Goal: Find specific page/section: Find specific page/section

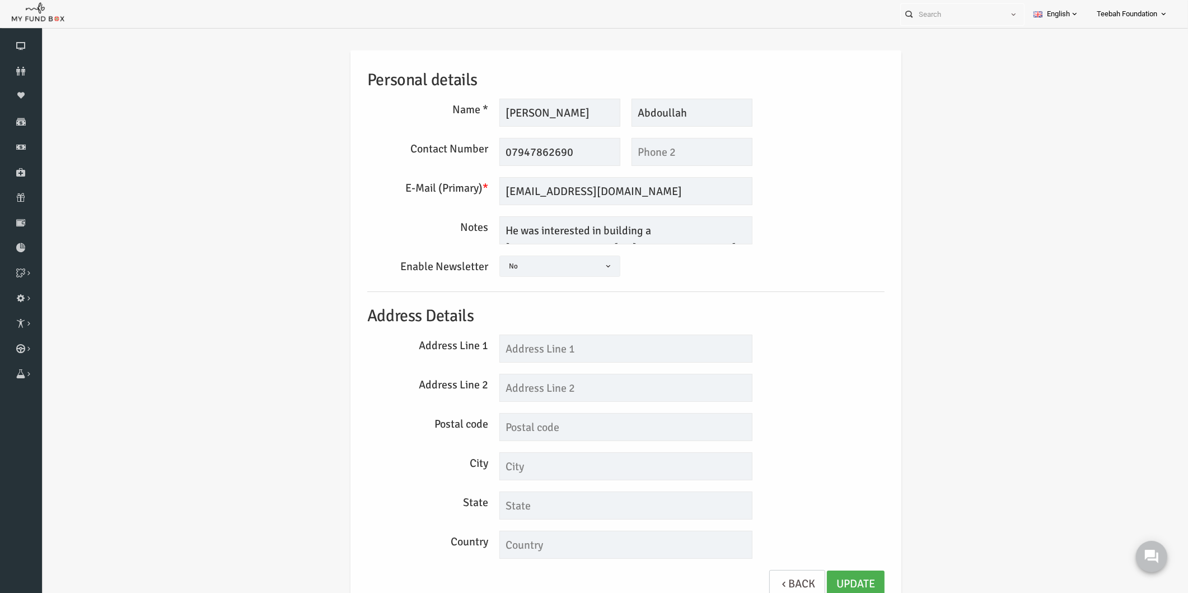
click at [1025, 228] on div "Personal details Name * [PERSON_NAME] Description allows upto maximum of 255 ch…" at bounding box center [603, 333] width 1125 height 598
click at [612, 232] on textarea "He was interested in building a [DEMOGRAPHIC_DATA] in [GEOGRAPHIC_DATA]" at bounding box center [603, 230] width 253 height 28
click at [20, 77] on link "Donors" at bounding box center [21, 71] width 42 height 25
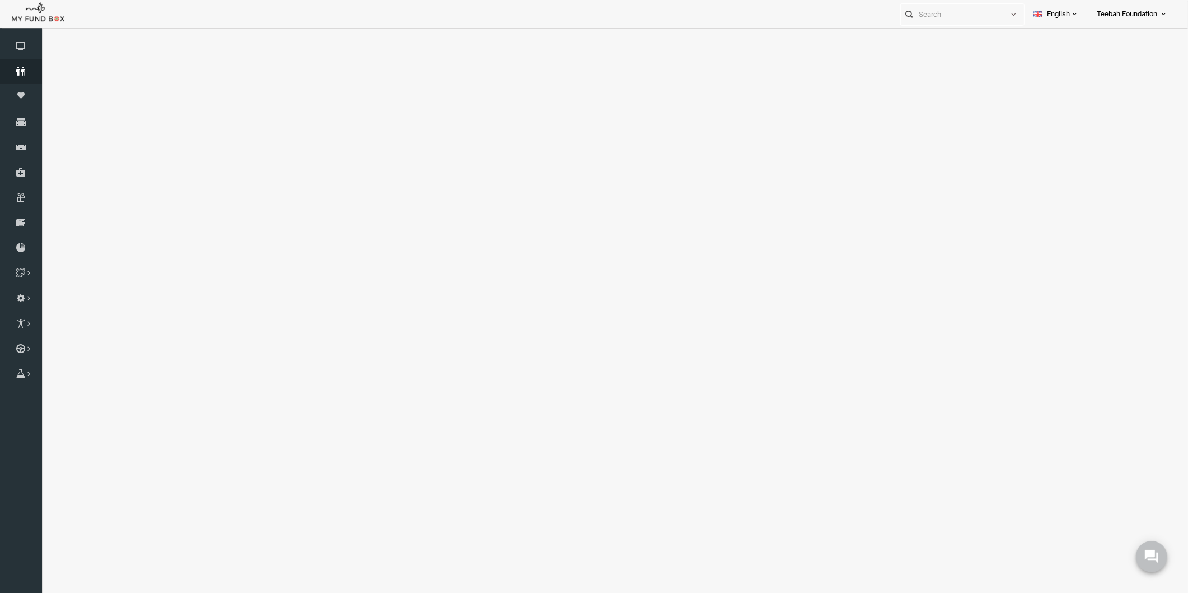
select select "100"
